Goal: Transaction & Acquisition: Purchase product/service

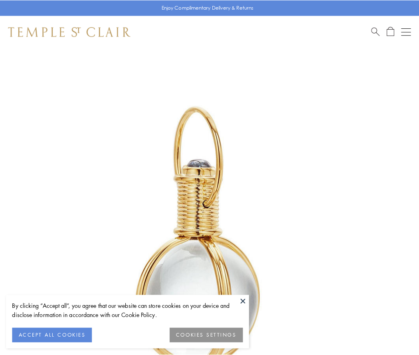
scroll to position [209, 0]
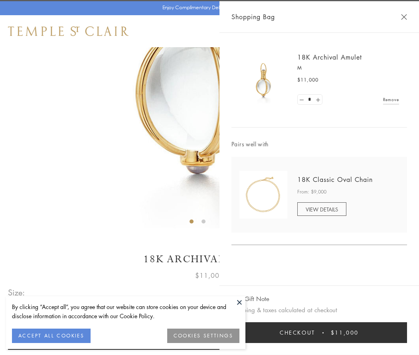
click at [320, 332] on button "Checkout $11,000" at bounding box center [320, 332] width 176 height 21
